Goal: Task Accomplishment & Management: Manage account settings

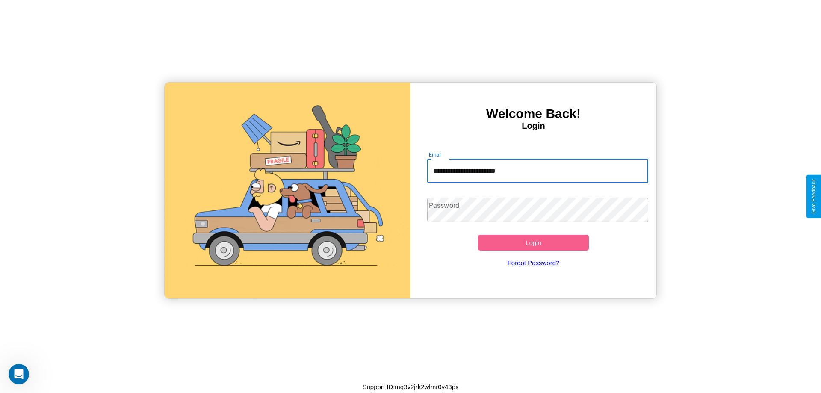
type input "**********"
click at [533, 242] on button "Login" at bounding box center [533, 243] width 111 height 16
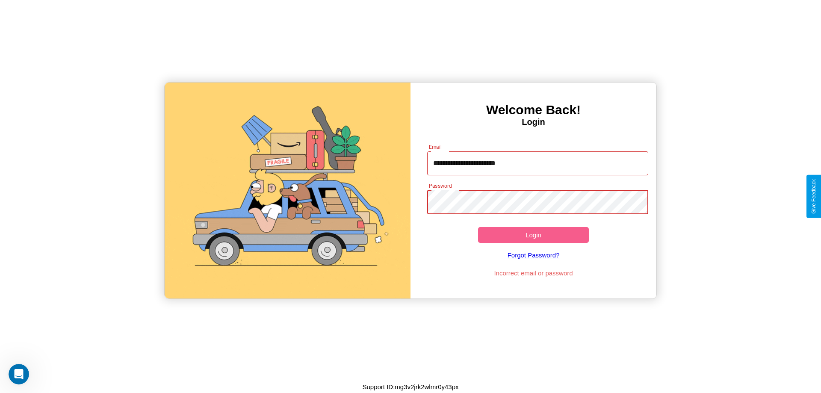
click at [533, 235] on button "Login" at bounding box center [533, 235] width 111 height 16
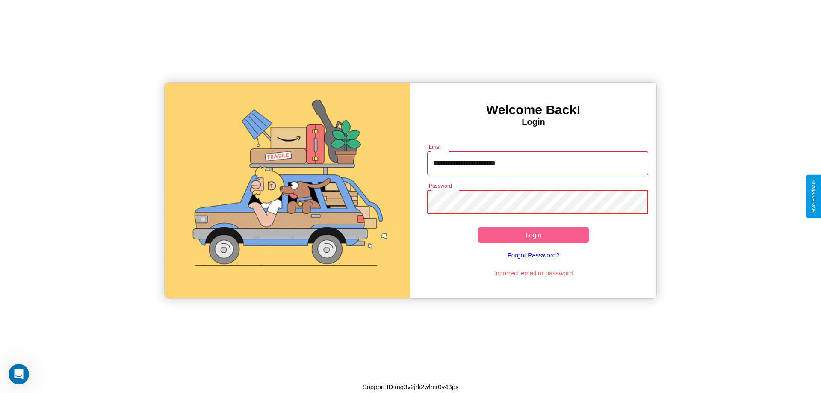
click at [533, 235] on button "Login" at bounding box center [533, 235] width 111 height 16
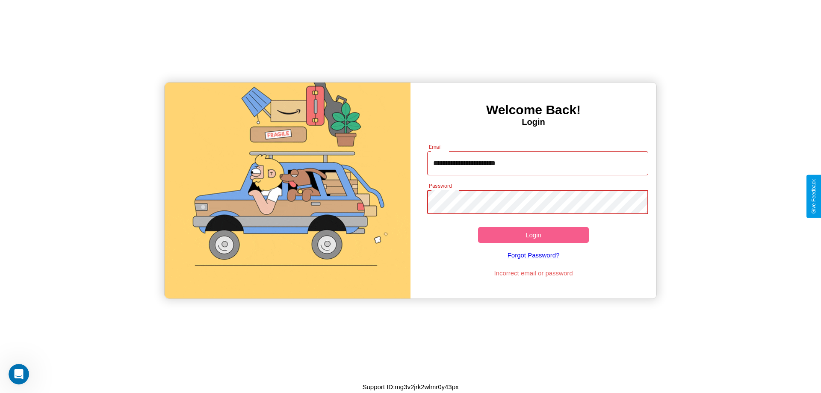
click at [533, 235] on button "Login" at bounding box center [533, 235] width 111 height 16
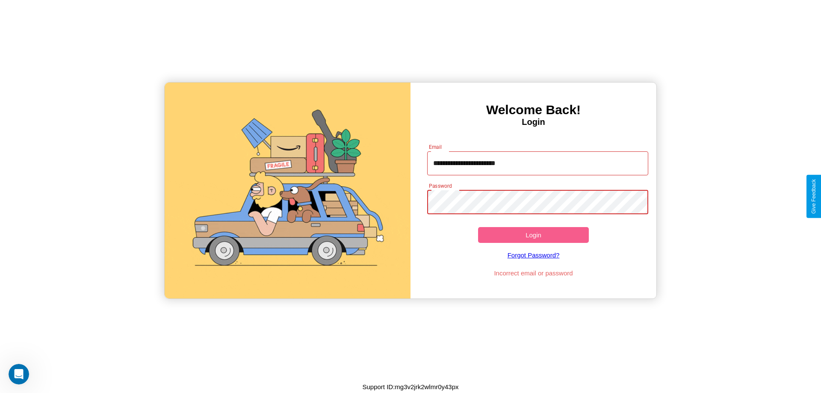
click at [533, 235] on button "Login" at bounding box center [533, 235] width 111 height 16
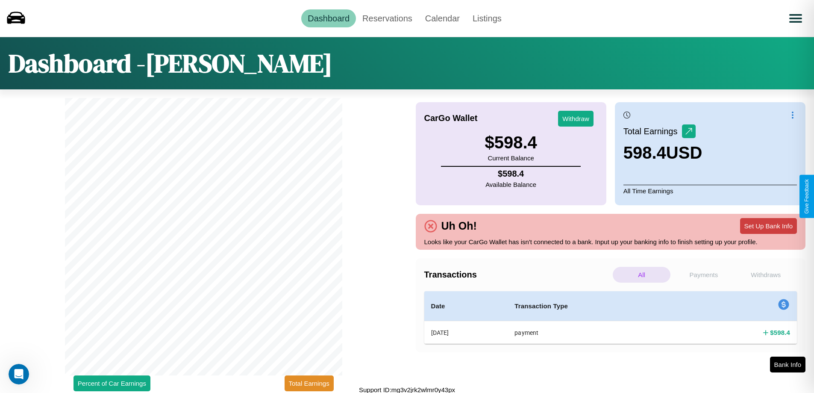
click at [769, 226] on button "Set Up Bank Info" at bounding box center [768, 226] width 57 height 16
